Goal: Task Accomplishment & Management: Complete application form

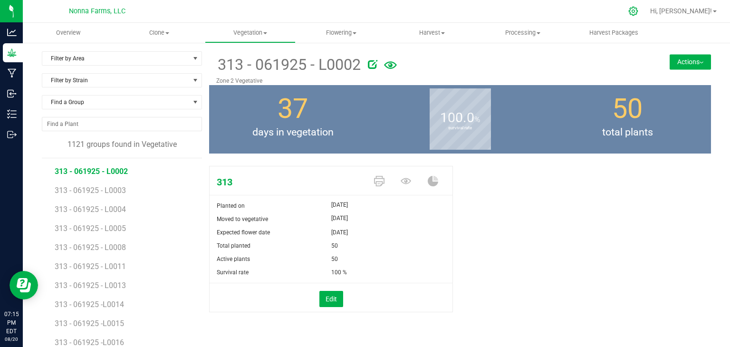
click at [638, 12] on icon at bounding box center [633, 11] width 9 height 9
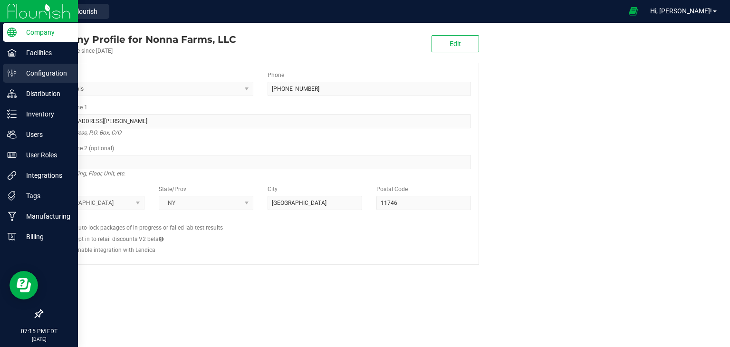
click at [50, 72] on p "Configuration" at bounding box center [45, 72] width 57 height 11
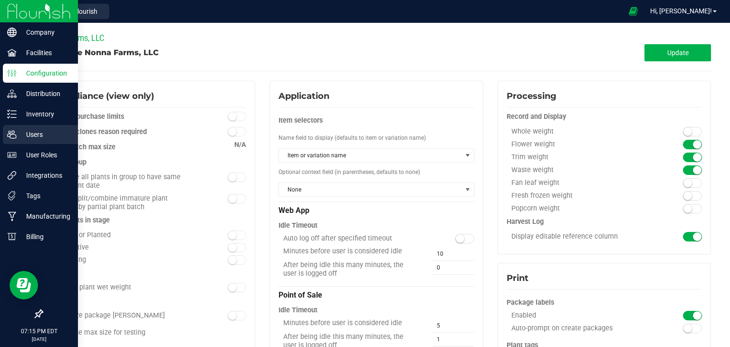
click at [49, 139] on p "Users" at bounding box center [45, 134] width 57 height 11
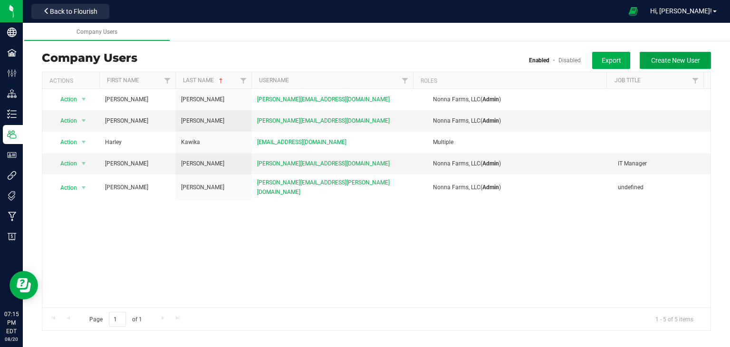
click at [681, 58] on span "Create New User" at bounding box center [675, 61] width 49 height 8
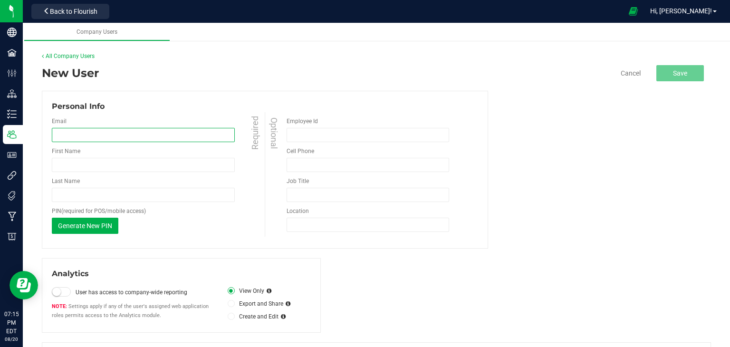
click at [137, 140] on input "email" at bounding box center [143, 135] width 183 height 14
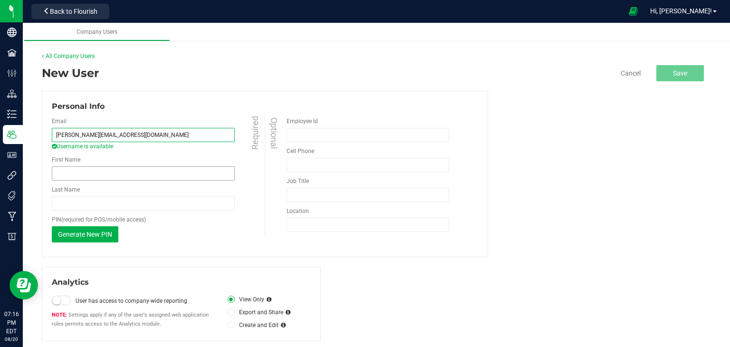
type input "[PERSON_NAME][EMAIL_ADDRESS][DOMAIN_NAME]"
click at [125, 174] on input "First Name" at bounding box center [143, 173] width 183 height 14
type input "[PERSON_NAME]"
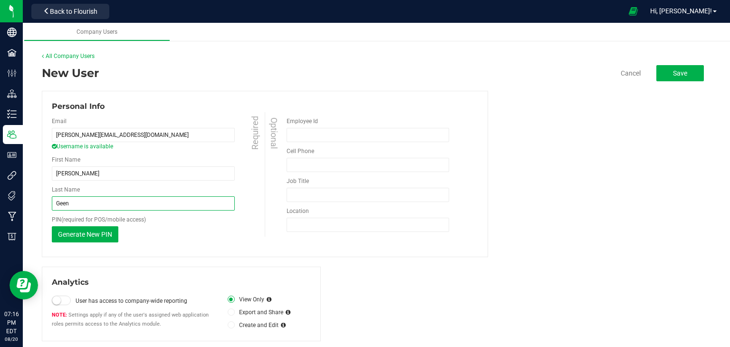
click at [106, 207] on input "Geen" at bounding box center [143, 203] width 183 height 14
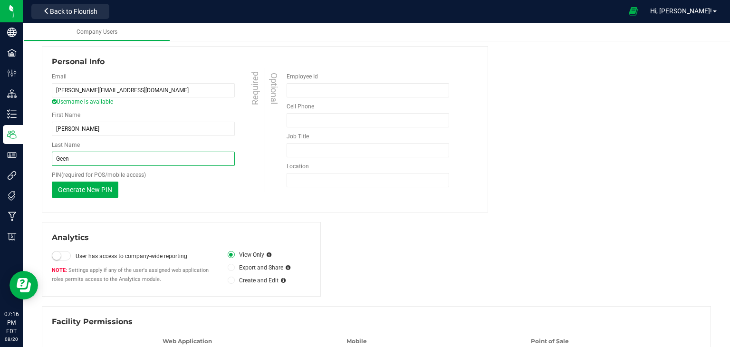
scroll to position [86, 0]
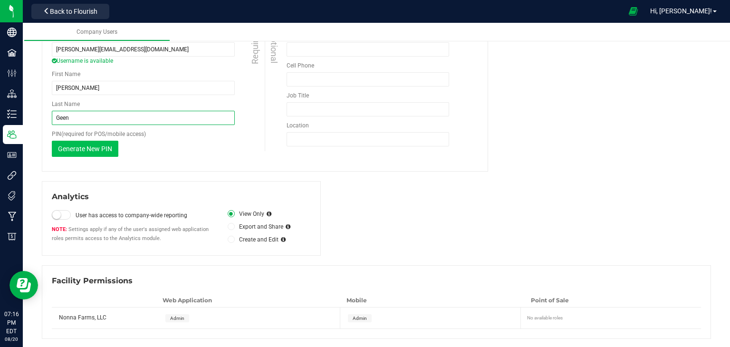
type input "Geen"
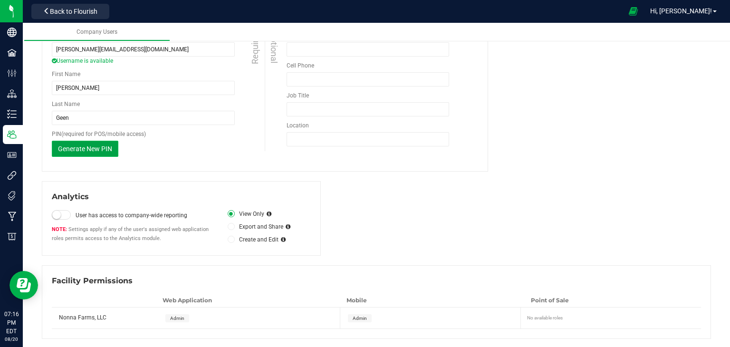
click at [97, 149] on span "Generate New PIN" at bounding box center [85, 149] width 54 height 8
drag, startPoint x: 85, startPoint y: 149, endPoint x: 46, endPoint y: 149, distance: 38.5
click at [46, 149] on div "Personal Info Email [PERSON_NAME][EMAIL_ADDRESS][DOMAIN_NAME] Username is avail…" at bounding box center [265, 88] width 446 height 166
click at [397, 189] on div "Analytics User has access to company-wide reporting Settings apply if any of th…" at bounding box center [376, 218] width 669 height 75
click at [230, 240] on icon at bounding box center [231, 240] width 4 height 0
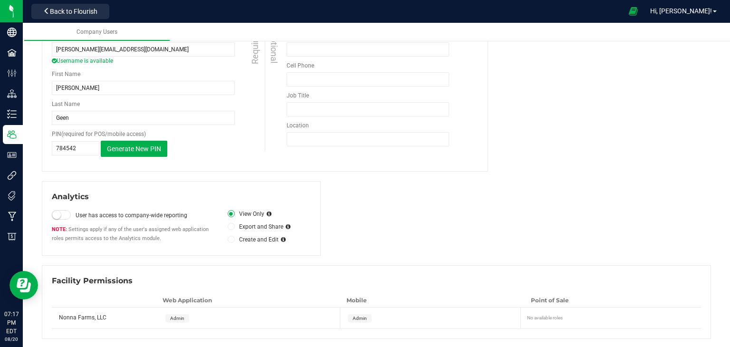
click at [0, 0] on input "Create and Edit" at bounding box center [0, 0] width 0 height 0
click at [160, 212] on label "User has access to company-wide reporting" at bounding box center [147, 215] width 143 height 9
click at [0, 0] on input "User has access to company-wide reporting" at bounding box center [0, 0] width 0 height 0
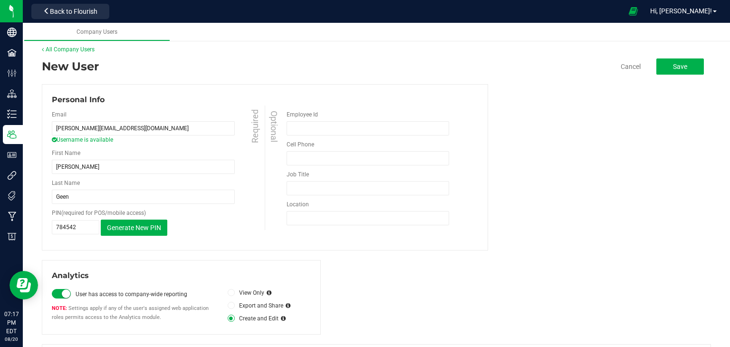
scroll to position [0, 0]
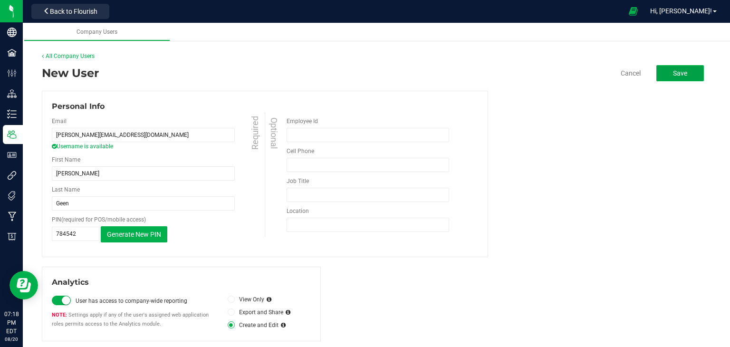
click at [679, 74] on span "Save" at bounding box center [680, 73] width 14 height 8
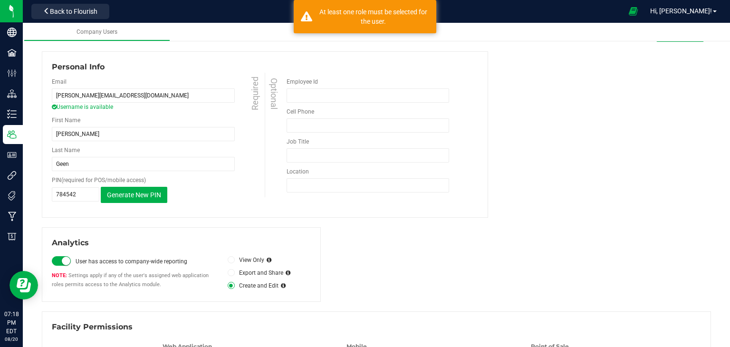
scroll to position [86, 0]
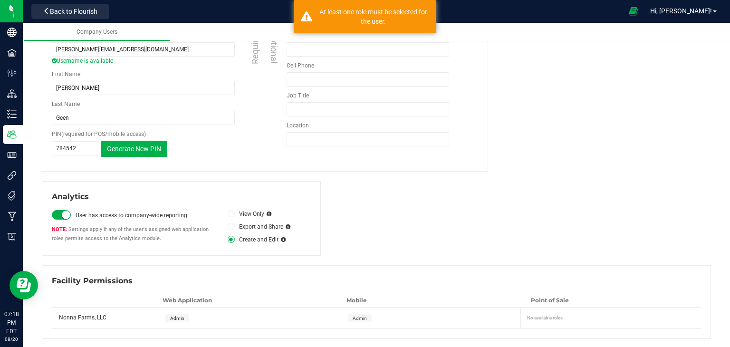
click at [179, 316] on span "Admin" at bounding box center [177, 318] width 14 height 5
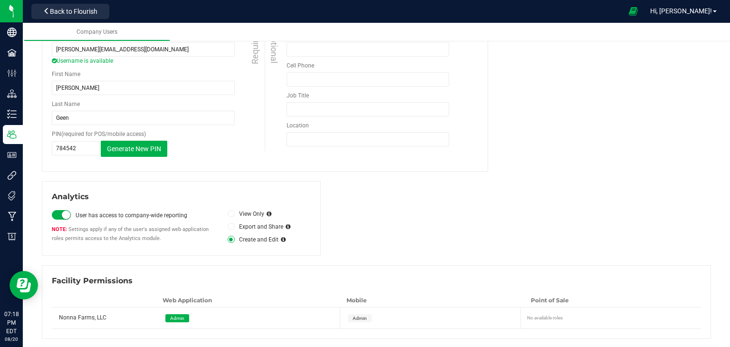
click at [358, 316] on span "Admin" at bounding box center [360, 318] width 14 height 5
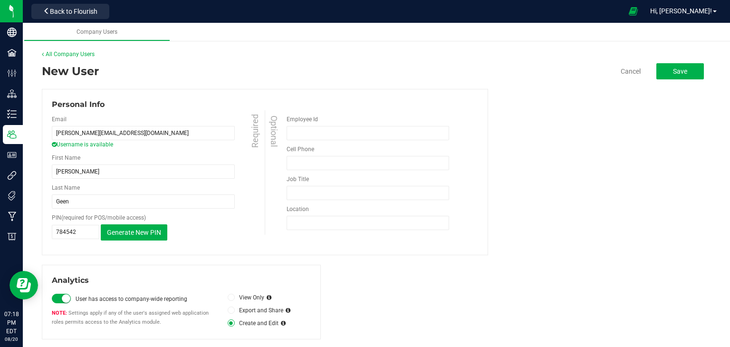
scroll to position [0, 0]
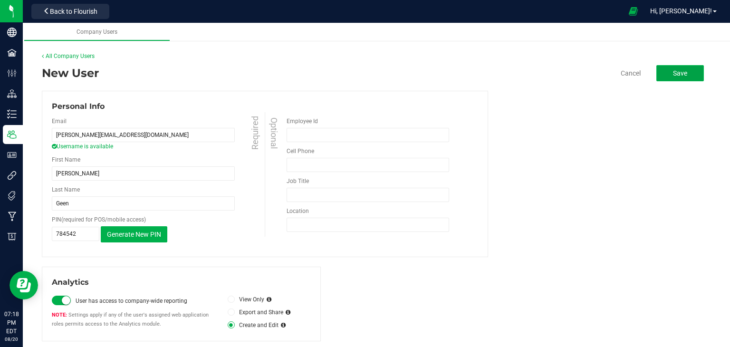
click at [682, 73] on button "Save" at bounding box center [680, 73] width 48 height 16
